Goal: Task Accomplishment & Management: Manage account settings

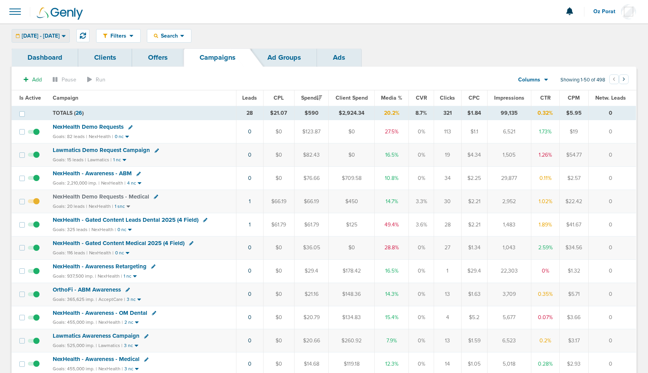
click at [60, 36] on span "08.11.2025 - 08.11.2025" at bounding box center [41, 35] width 38 height 5
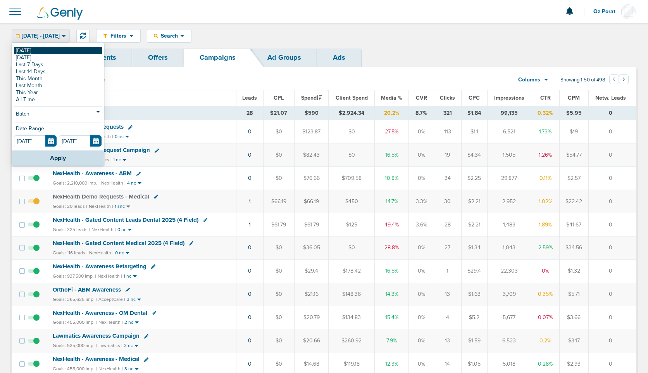
click at [42, 49] on div "Today Yesterday Last 7 Days Last 14 Days This Month Last Month This Year All Ti…" at bounding box center [58, 96] width 92 height 107
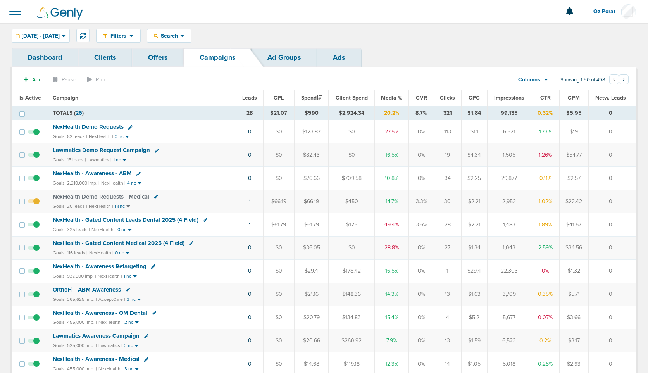
click at [255, 101] on th "Leads" at bounding box center [249, 98] width 27 height 16
click at [254, 96] on span "Leads" at bounding box center [249, 98] width 15 height 7
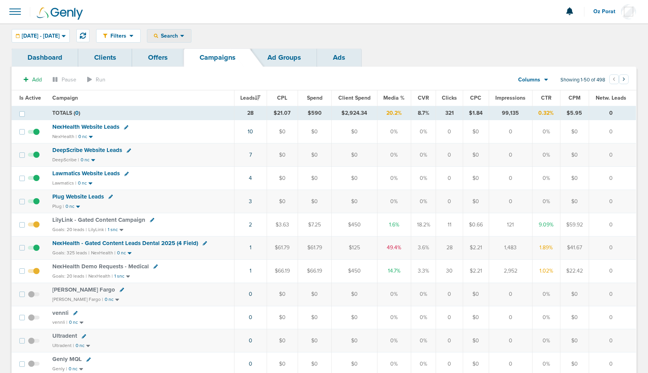
click at [180, 34] on span "Search" at bounding box center [169, 36] width 22 height 7
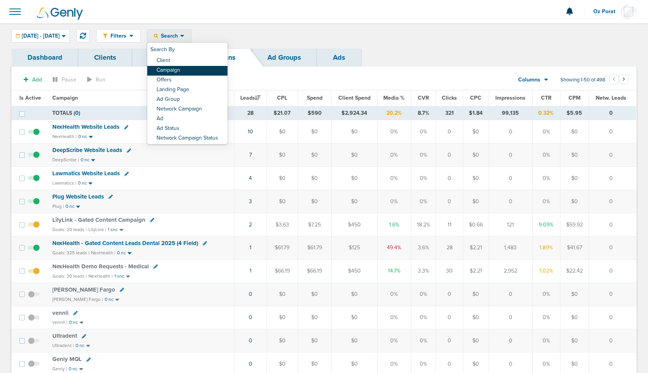
click at [199, 71] on link "Campaign" at bounding box center [187, 71] width 80 height 10
select select "cmpName"
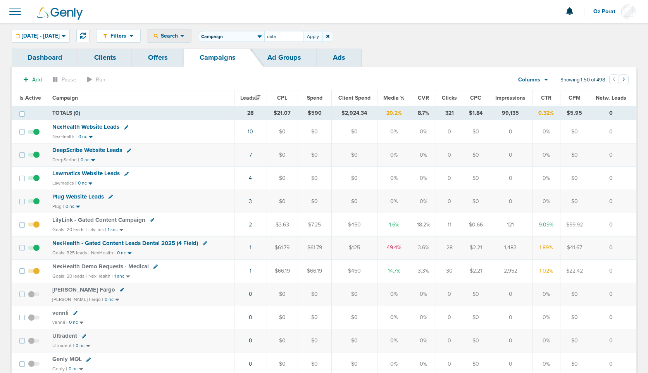
type input "data"
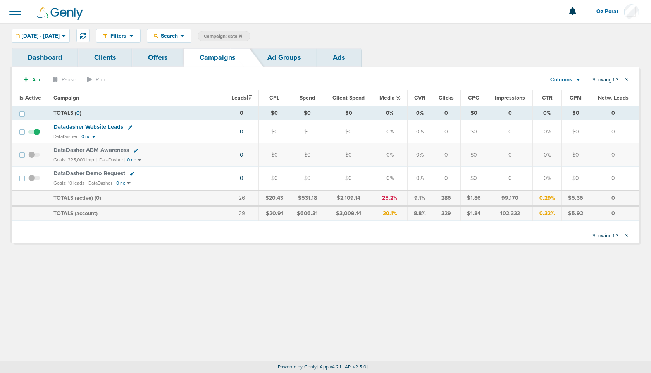
click at [131, 173] on icon at bounding box center [132, 174] width 4 height 4
select select
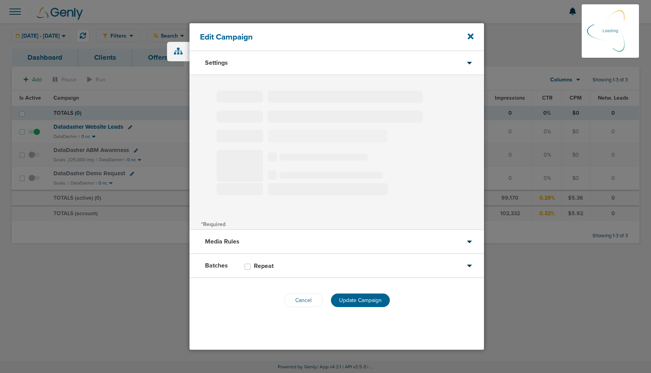
type input "DataDasher Demo Request"
select select "Leads"
radio input "true"
select select "readWrite"
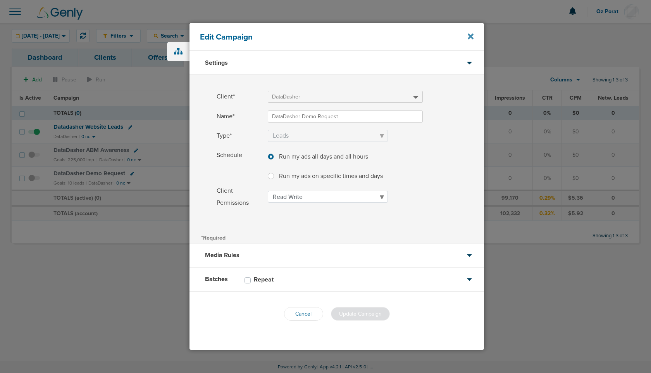
click at [471, 34] on icon at bounding box center [471, 36] width 6 height 9
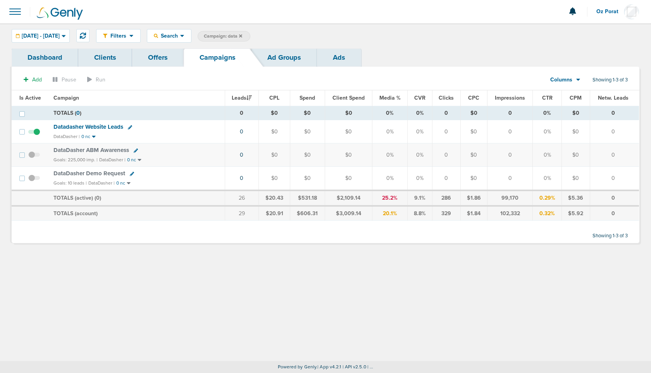
click at [101, 57] on link "Clients" at bounding box center [105, 57] width 54 height 18
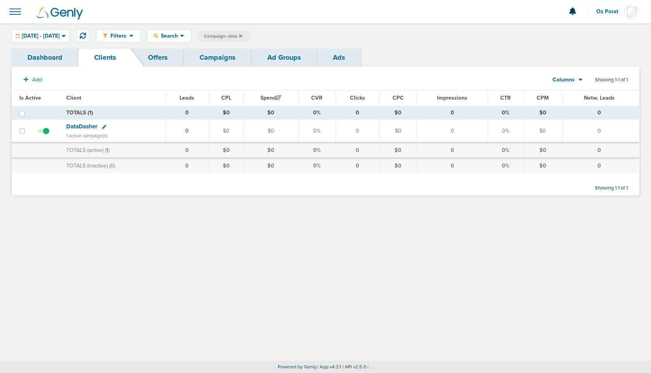
click at [104, 125] on icon at bounding box center [104, 127] width 4 height 4
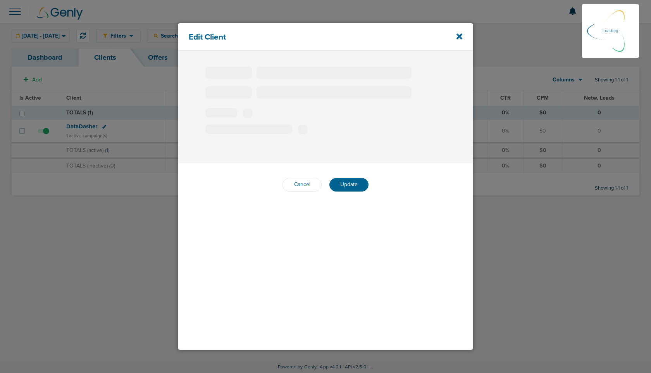
type input "DataDasher"
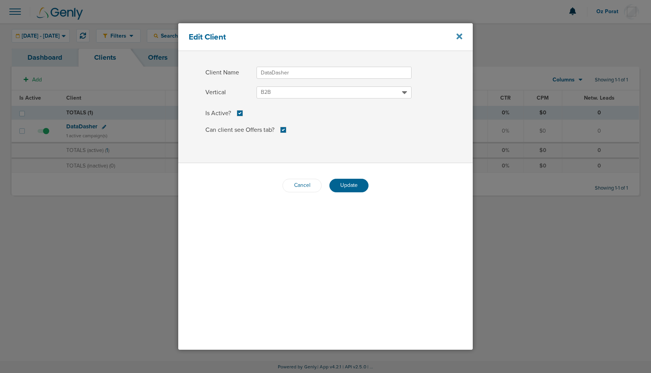
click at [460, 38] on icon at bounding box center [460, 36] width 6 height 6
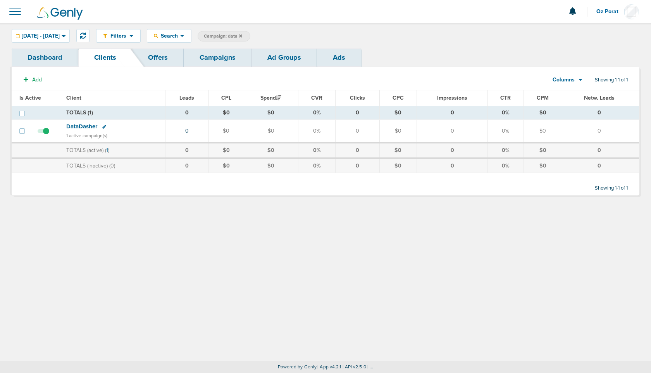
click at [219, 65] on link "Campaigns" at bounding box center [218, 57] width 68 height 18
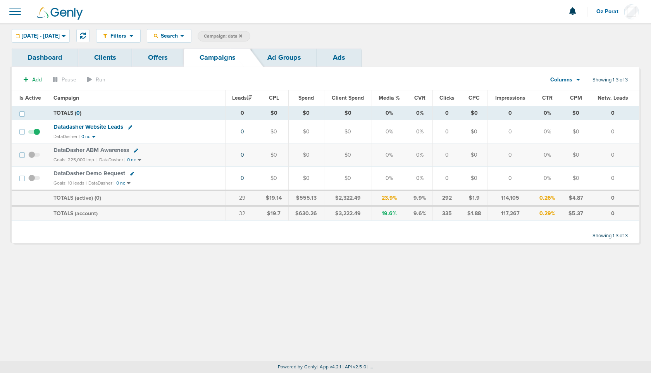
click at [15, 6] on span at bounding box center [15, 11] width 17 height 17
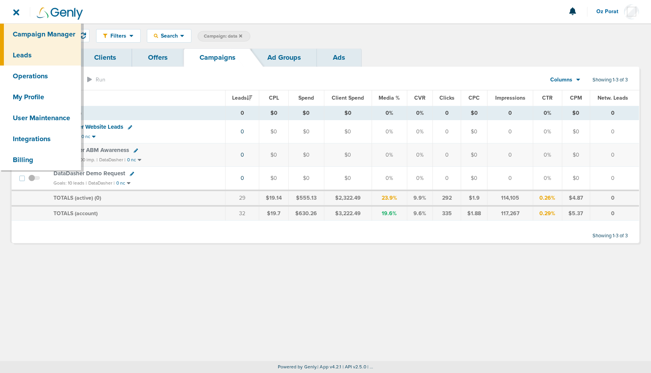
click at [30, 56] on link "Leads" at bounding box center [40, 55] width 81 height 21
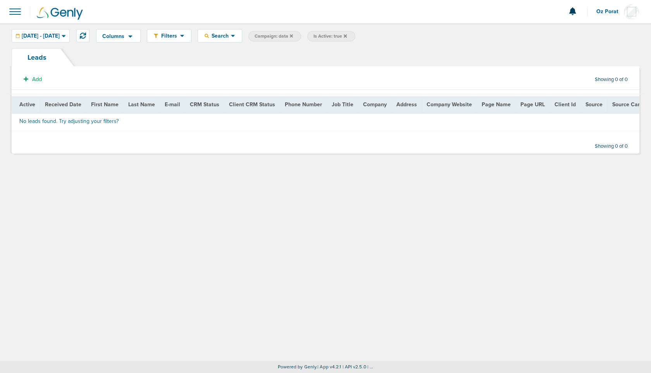
click at [355, 35] on span "Is Active: true" at bounding box center [331, 36] width 48 height 10
click at [347, 36] on icon at bounding box center [345, 36] width 3 height 5
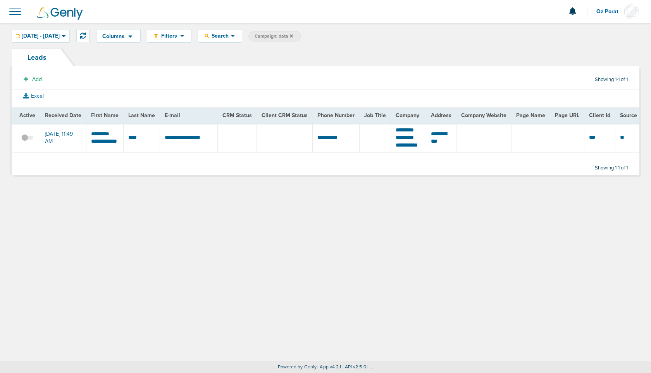
click at [26, 141] on span at bounding box center [27, 141] width 12 height 0
click at [27, 139] on input "checkbox" at bounding box center [27, 139] width 0 height 0
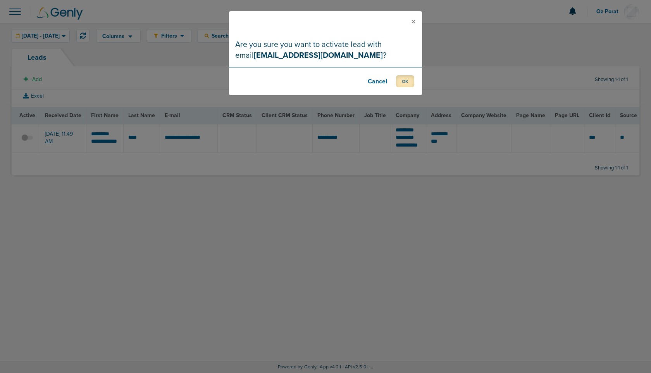
click at [406, 84] on button "OK" at bounding box center [405, 81] width 18 height 12
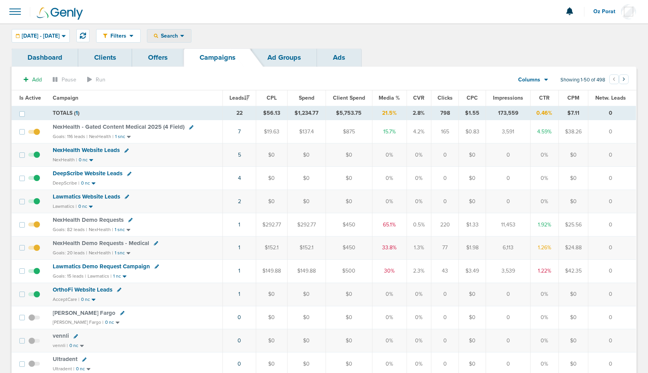
click at [191, 31] on div "Search" at bounding box center [169, 35] width 44 height 13
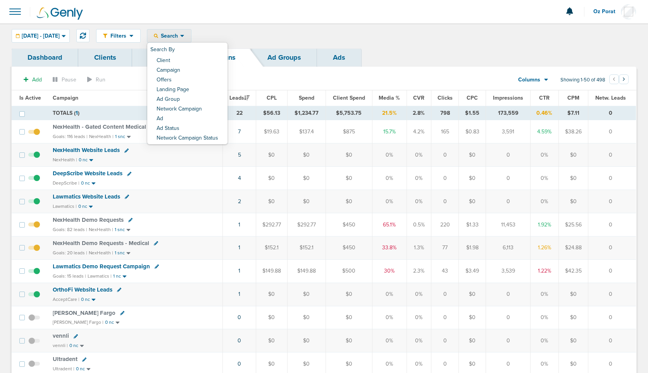
click at [155, 245] on icon at bounding box center [156, 243] width 4 height 4
select select
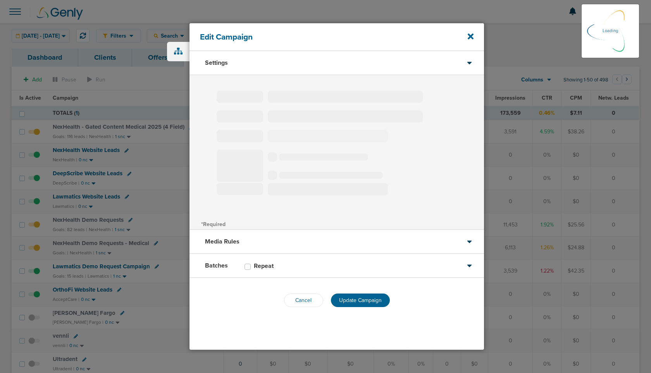
type input "NexHealth Demo Requests - Medical"
select select "Leads"
radio input "true"
select select "readOnly"
select select "1"
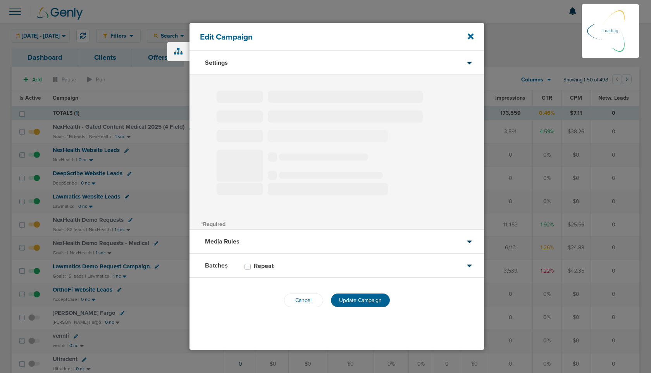
select select "2"
select select "3"
select select "4"
select select "6"
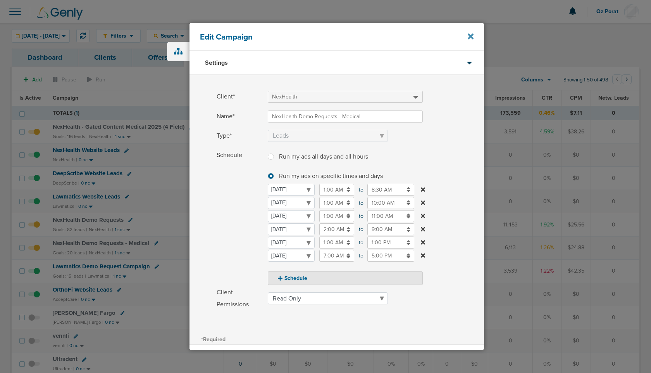
click at [472, 35] on icon at bounding box center [471, 36] width 6 height 6
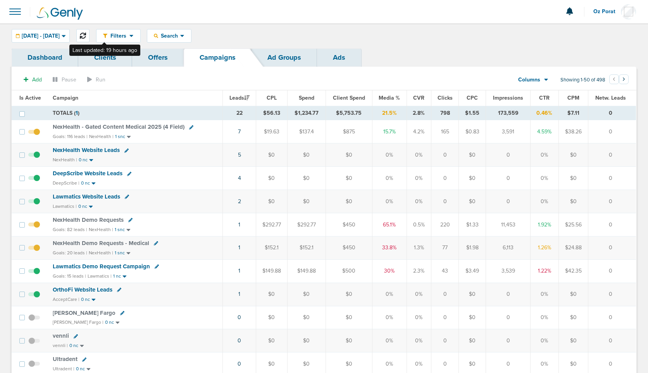
click at [86, 34] on icon at bounding box center [83, 36] width 6 height 6
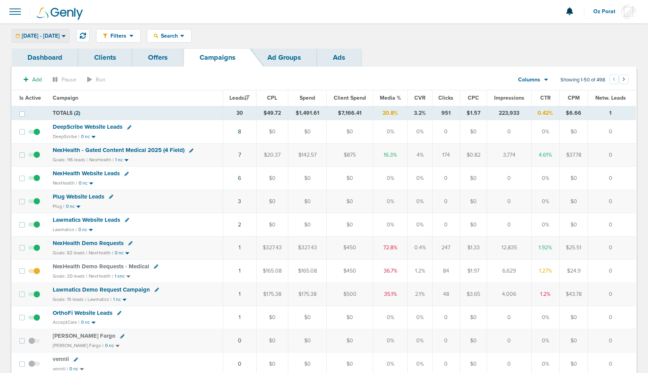
click at [46, 31] on div "[DATE] - [DATE]" at bounding box center [40, 35] width 57 height 13
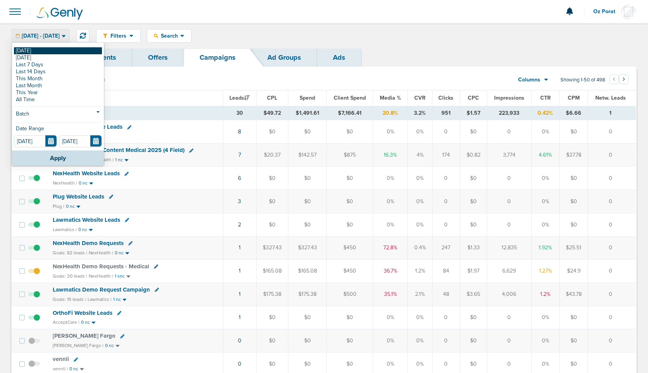
click at [28, 49] on link "[DATE]" at bounding box center [58, 50] width 88 height 7
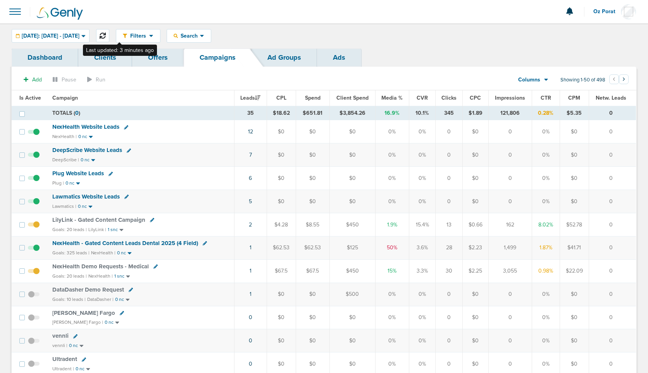
click at [109, 35] on button at bounding box center [102, 35] width 13 height 13
